Goal: Information Seeking & Learning: Find specific fact

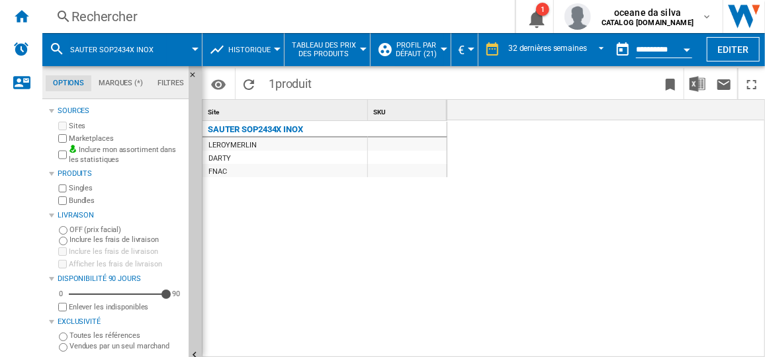
scroll to position [0, 1359]
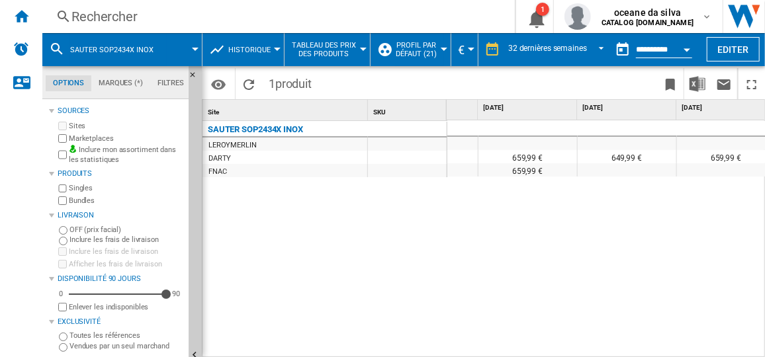
click at [163, 50] on button "SAUTER SOP2434X INOX" at bounding box center [118, 49] width 97 height 33
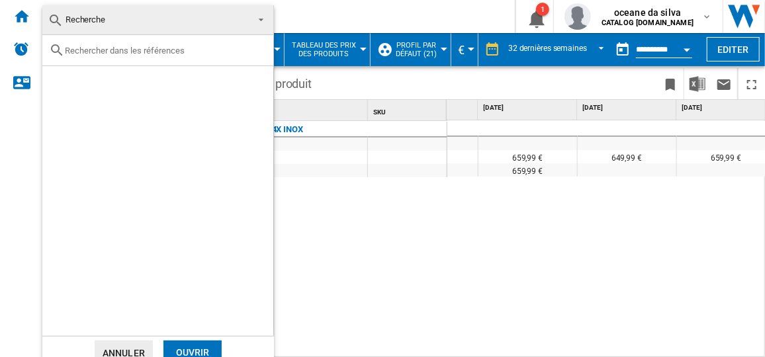
click at [203, 48] on input "text" at bounding box center [166, 51] width 202 height 10
click at [665, 215] on md-backdrop at bounding box center [382, 178] width 765 height 357
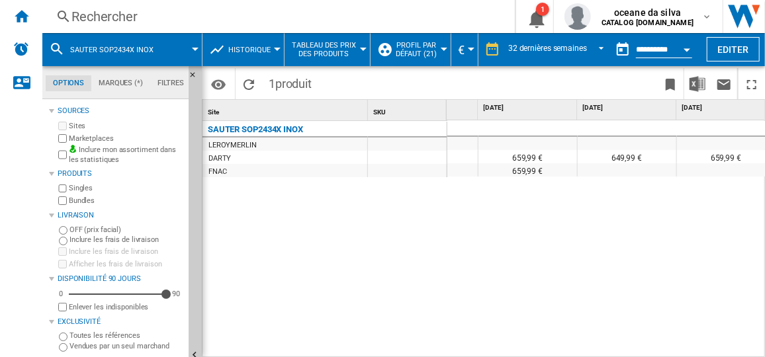
click at [317, 19] on div "Rechercher" at bounding box center [275, 16] width 409 height 19
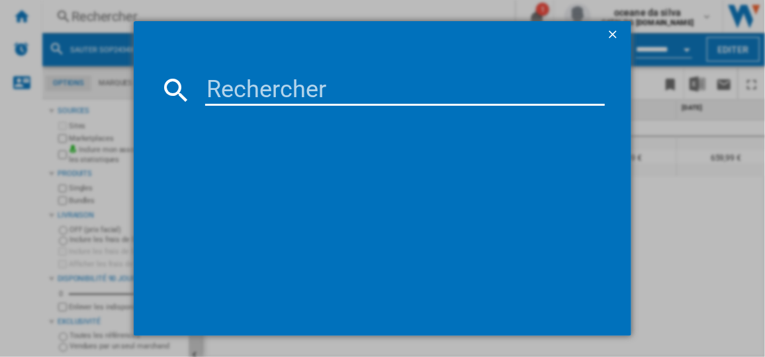
type input "DOP4543B"
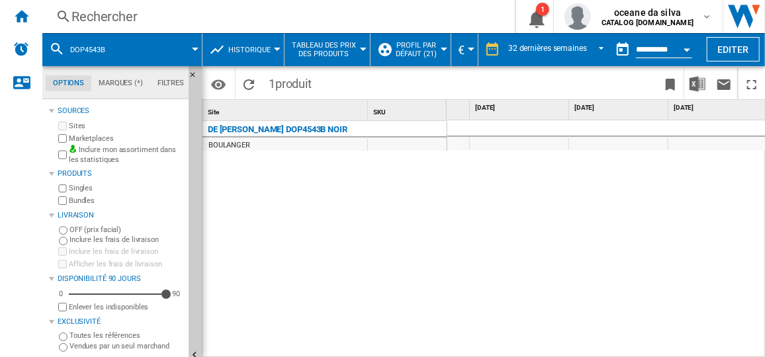
click at [148, 24] on div "Rechercher" at bounding box center [275, 16] width 409 height 19
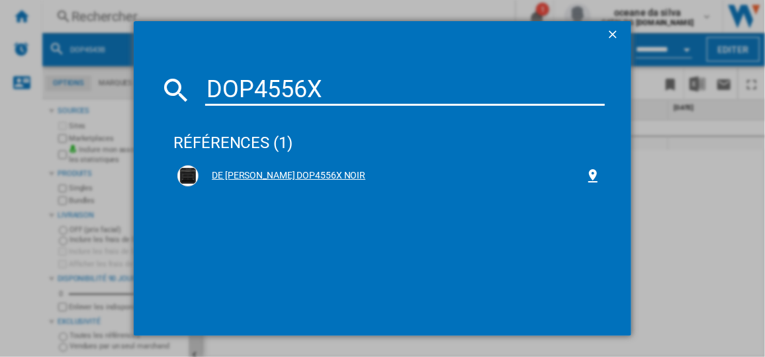
type input "DOP4556X"
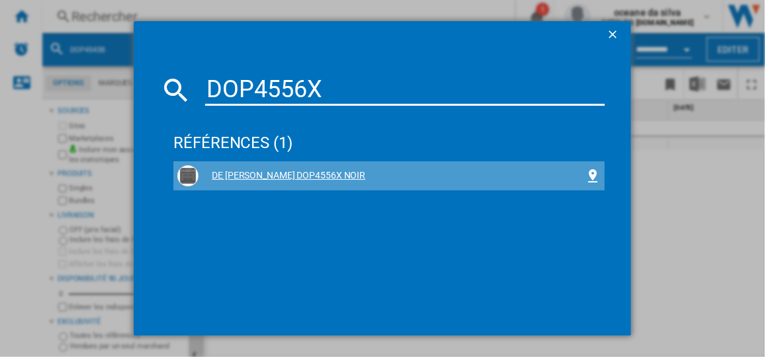
click at [292, 172] on div "DE [PERSON_NAME] DOP4556X NOIR" at bounding box center [392, 175] width 386 height 13
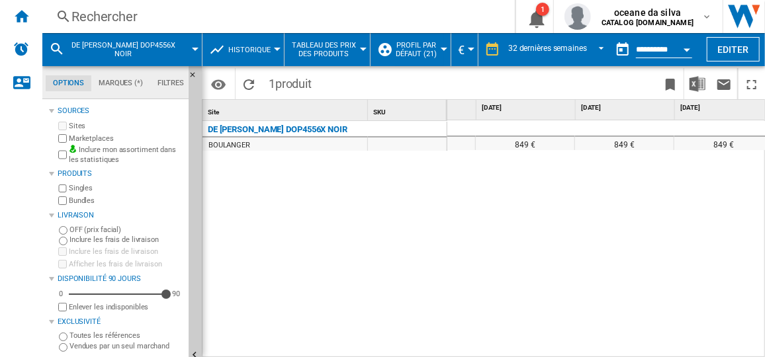
scroll to position [0, 1759]
click at [160, 14] on div "Rechercher" at bounding box center [275, 16] width 409 height 19
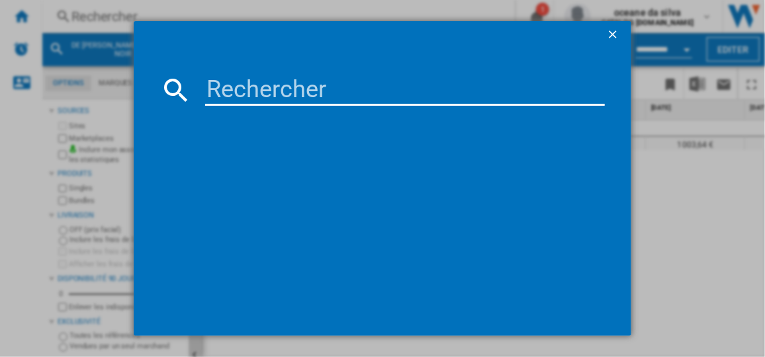
click at [243, 88] on input at bounding box center [404, 90] width 399 height 32
type input "EOE9P3XT"
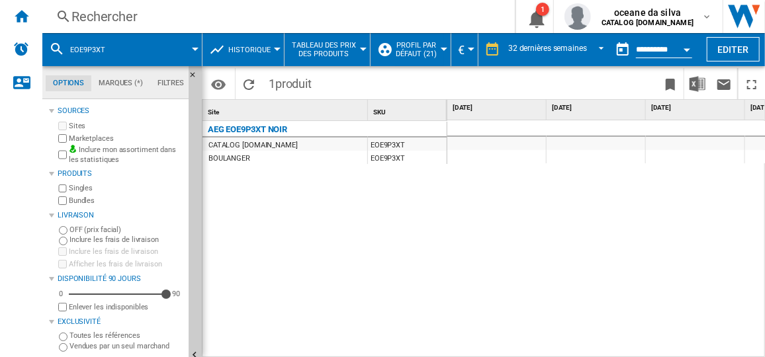
drag, startPoint x: 466, startPoint y: 350, endPoint x: 532, endPoint y: 347, distance: 65.6
click at [532, 347] on div at bounding box center [607, 239] width 319 height 238
